Goal: Transaction & Acquisition: Purchase product/service

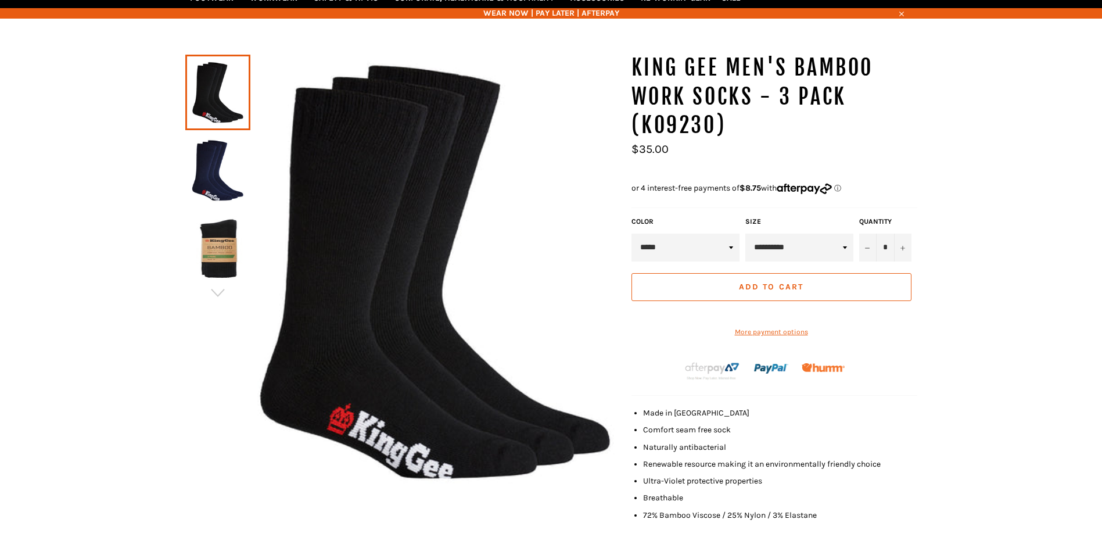
scroll to position [145, 0]
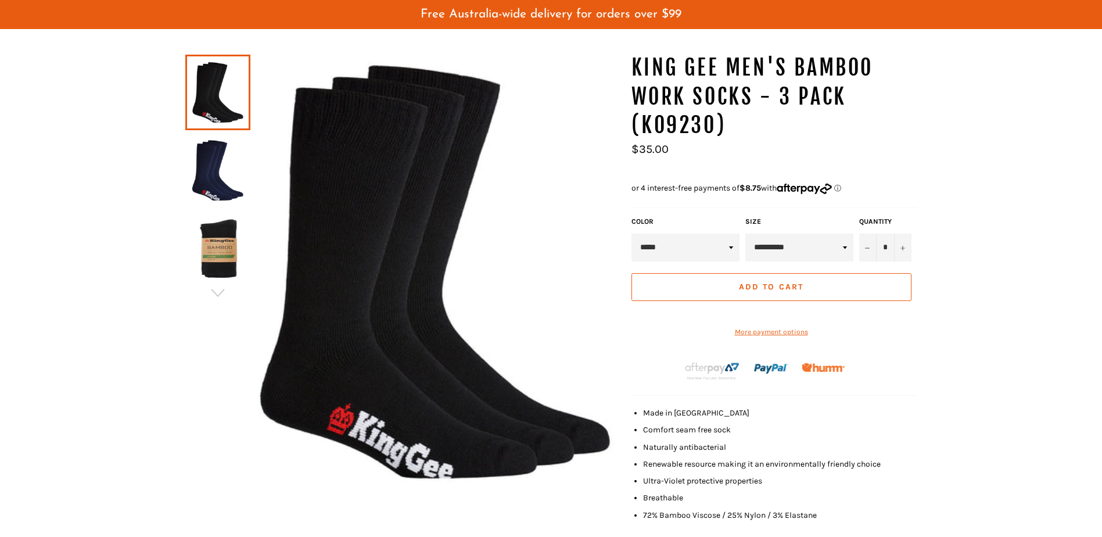
click at [227, 177] on img at bounding box center [217, 170] width 53 height 64
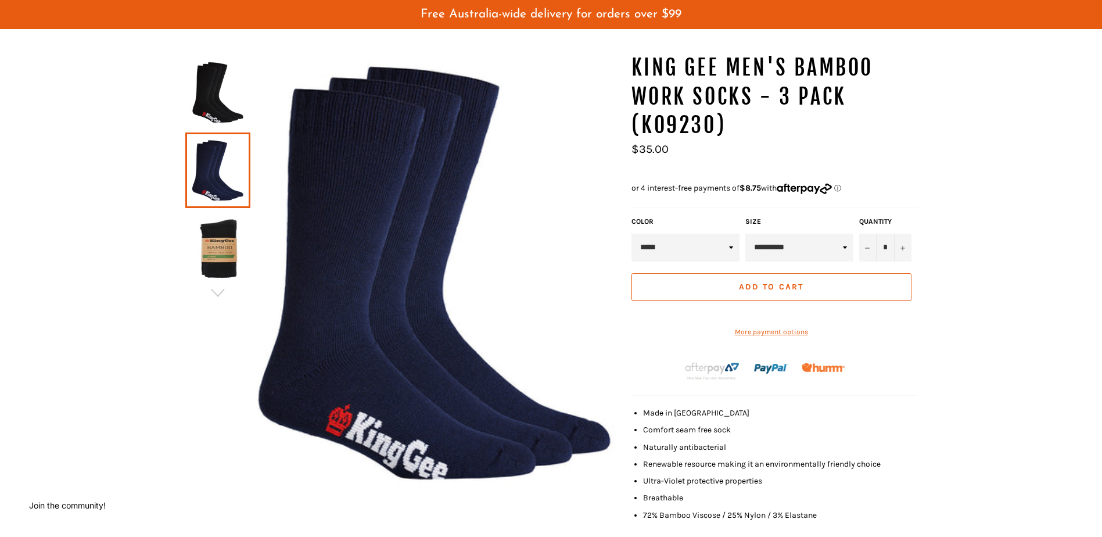
click at [227, 242] on img at bounding box center [217, 248] width 53 height 64
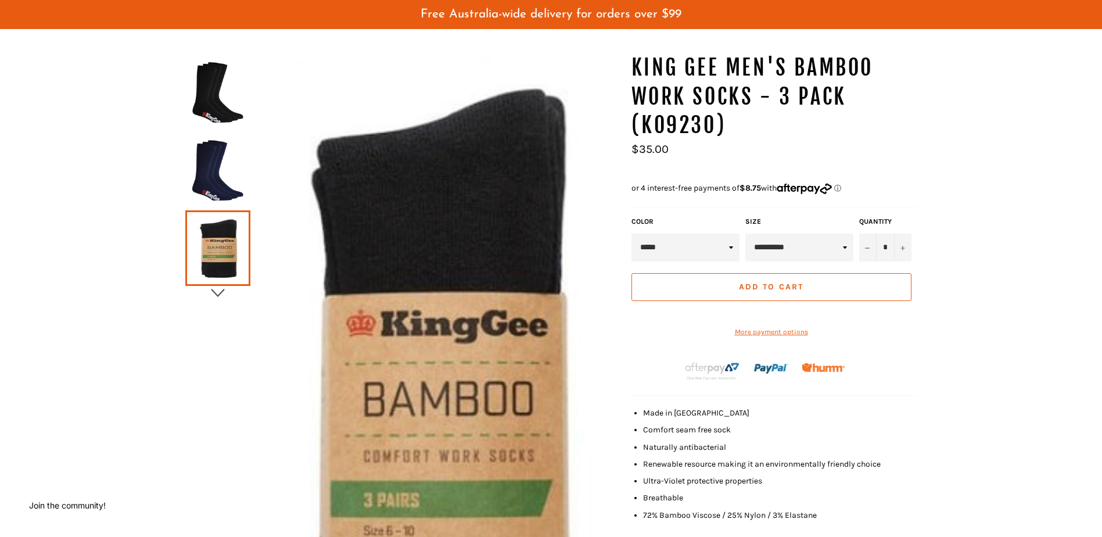
click at [224, 288] on icon "button" at bounding box center [217, 292] width 17 height 17
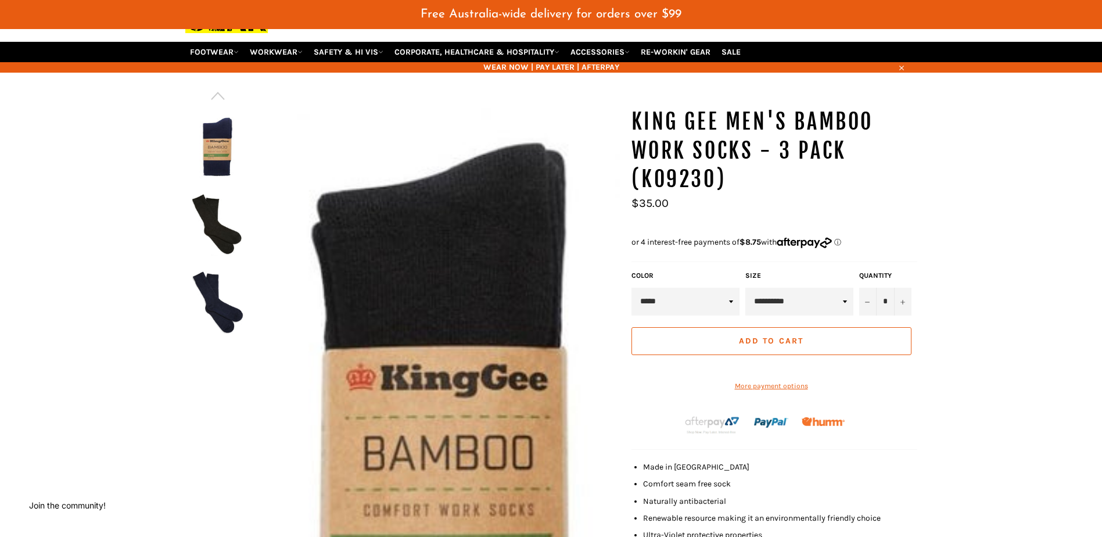
scroll to position [0, 0]
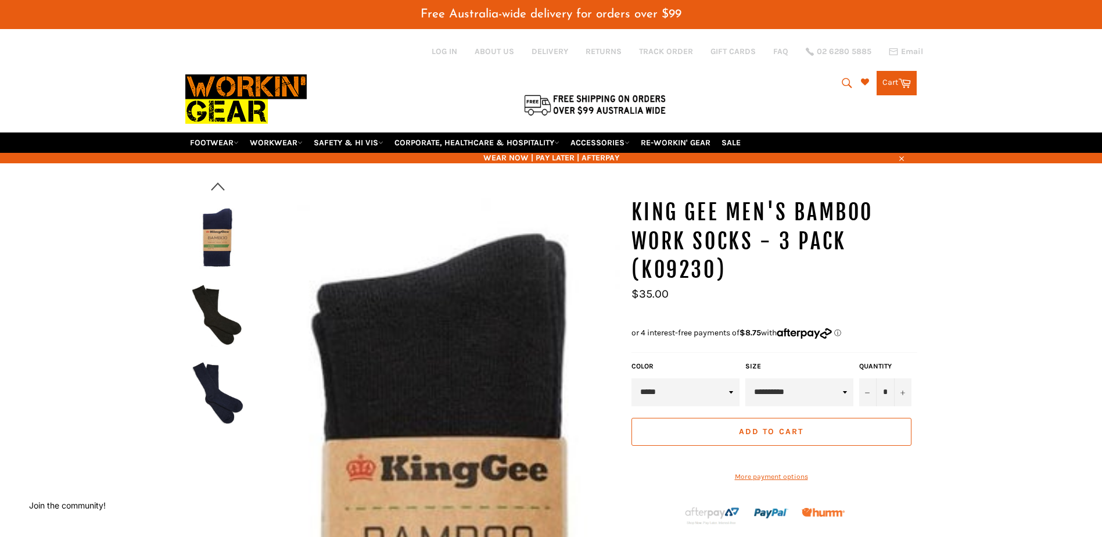
click at [219, 188] on icon "button" at bounding box center [217, 186] width 17 height 17
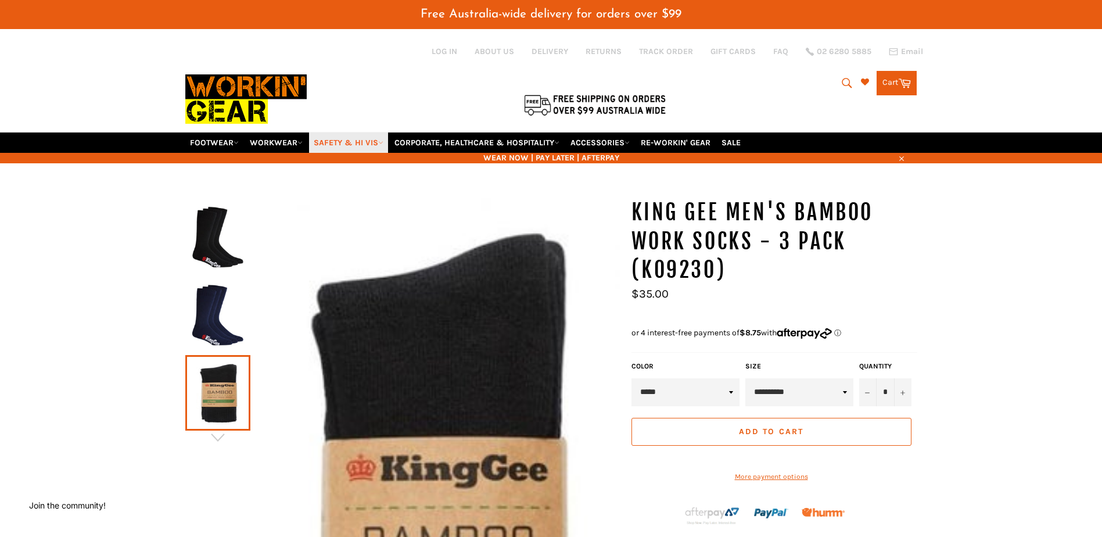
click at [363, 141] on link "SAFETY & HI VIS" at bounding box center [348, 142] width 79 height 20
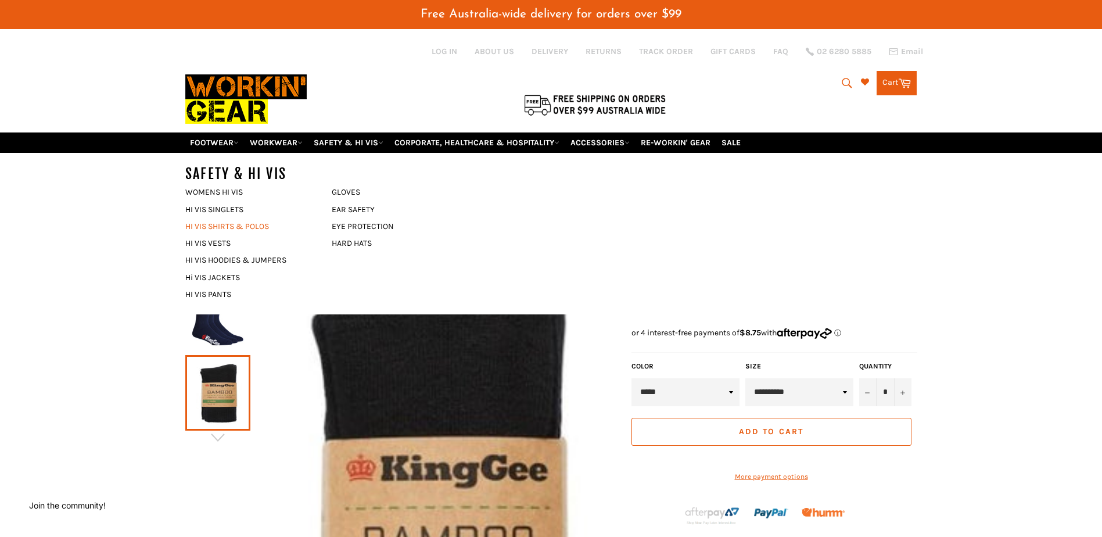
click at [232, 229] on link "HI VIS SHIRTS & POLOS" at bounding box center [250, 226] width 141 height 17
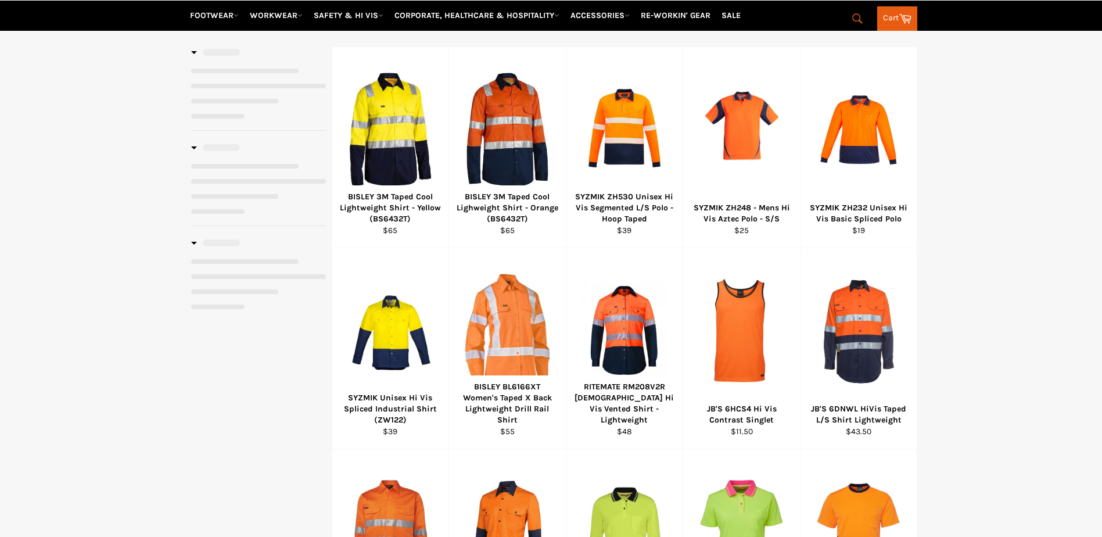
select select "******"
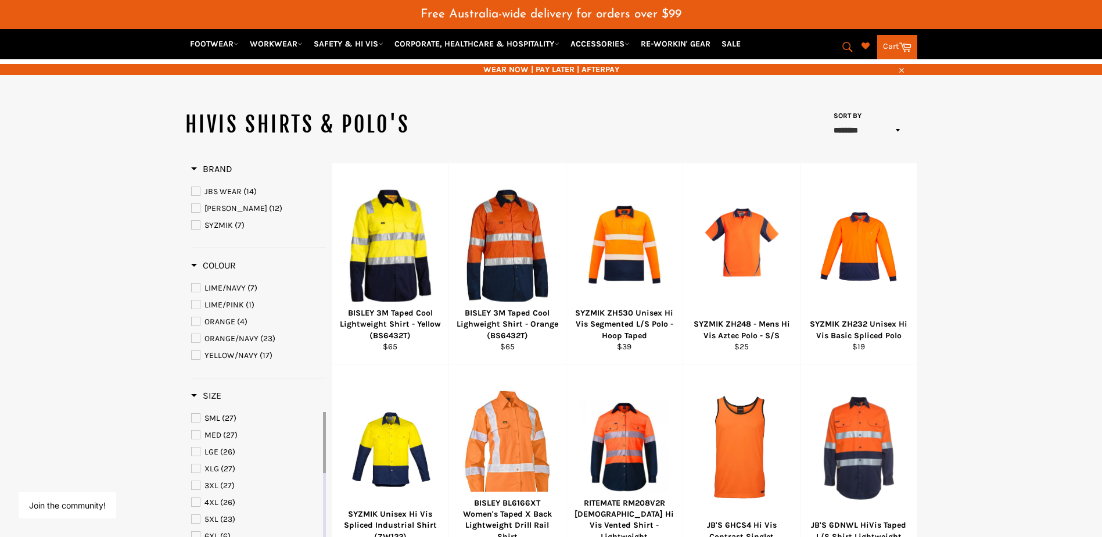
scroll to position [87, 0]
